Goal: Task Accomplishment & Management: Manage account settings

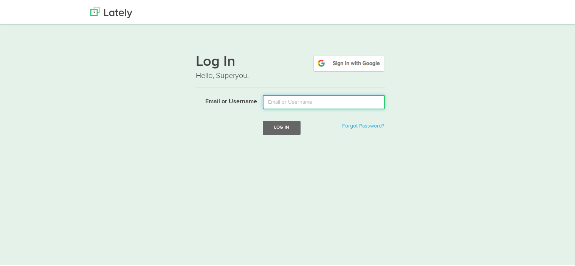
click at [310, 102] on input "Email or Username" at bounding box center [324, 101] width 122 height 14
type input "rehabasf28@gmail.com"
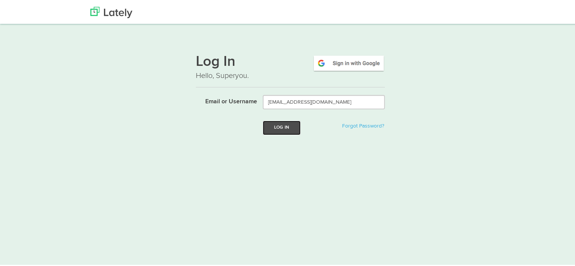
click at [269, 128] on button "Log In" at bounding box center [282, 127] width 38 height 14
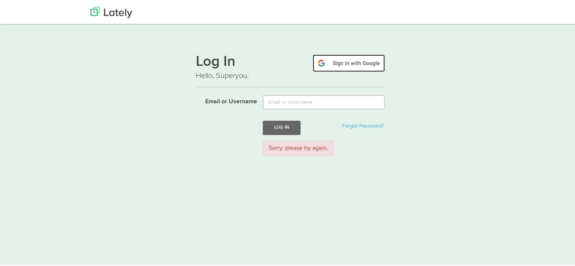
click at [350, 62] on img at bounding box center [349, 61] width 72 height 17
click at [344, 62] on img at bounding box center [349, 61] width 72 height 17
click at [348, 66] on img at bounding box center [349, 61] width 72 height 17
